Goal: Task Accomplishment & Management: Use online tool/utility

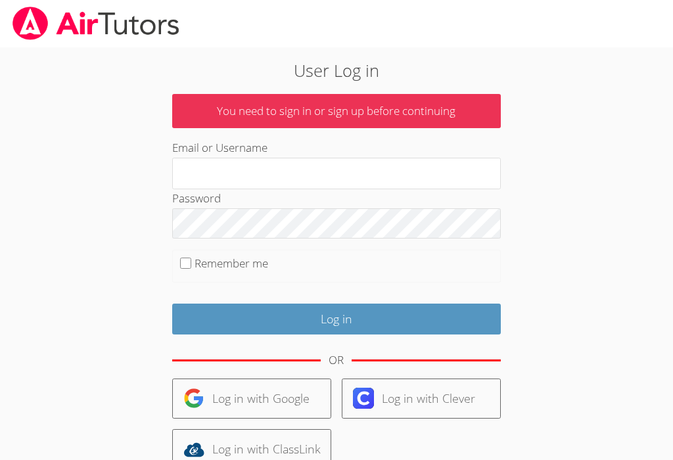
click at [263, 390] on link "Log in with Google" at bounding box center [251, 399] width 159 height 40
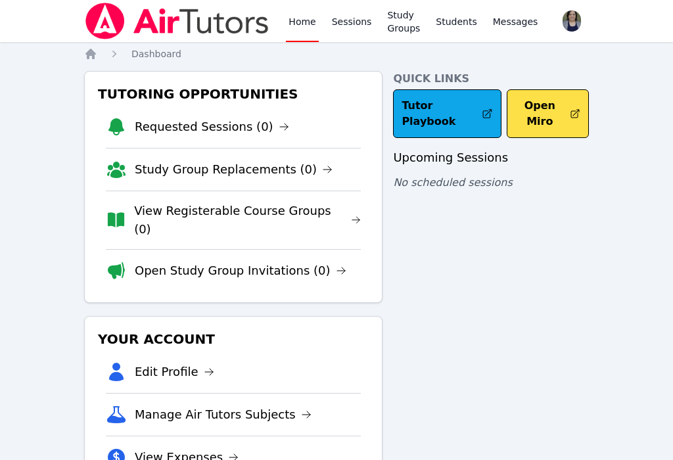
click at [538, 114] on button "Open Miro" at bounding box center [548, 113] width 82 height 49
click at [547, 113] on button "Open Miro" at bounding box center [548, 113] width 82 height 49
click at [547, 114] on button "Open Miro" at bounding box center [548, 113] width 82 height 49
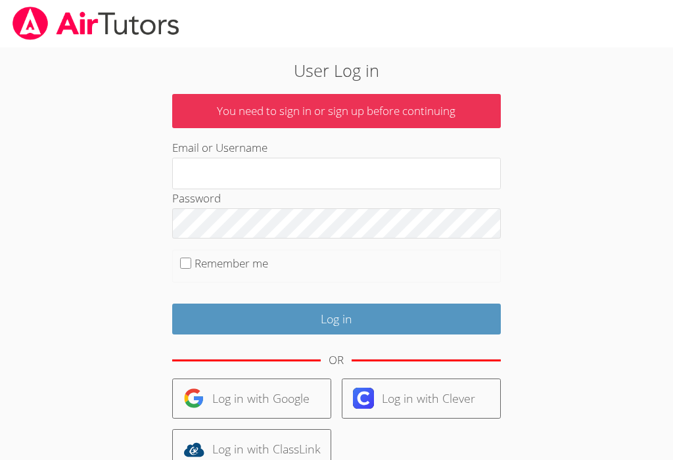
click at [269, 396] on link "Log in with Google" at bounding box center [251, 399] width 159 height 40
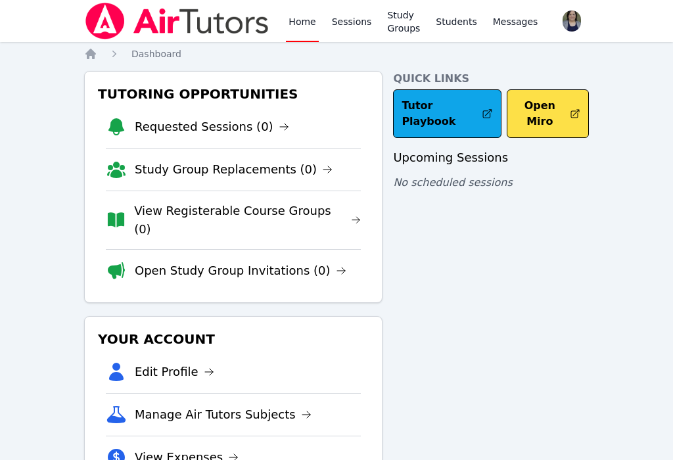
click at [545, 108] on button "Open Miro" at bounding box center [548, 113] width 82 height 49
click at [547, 103] on button "Open Miro" at bounding box center [548, 113] width 82 height 49
